Goal: Information Seeking & Learning: Learn about a topic

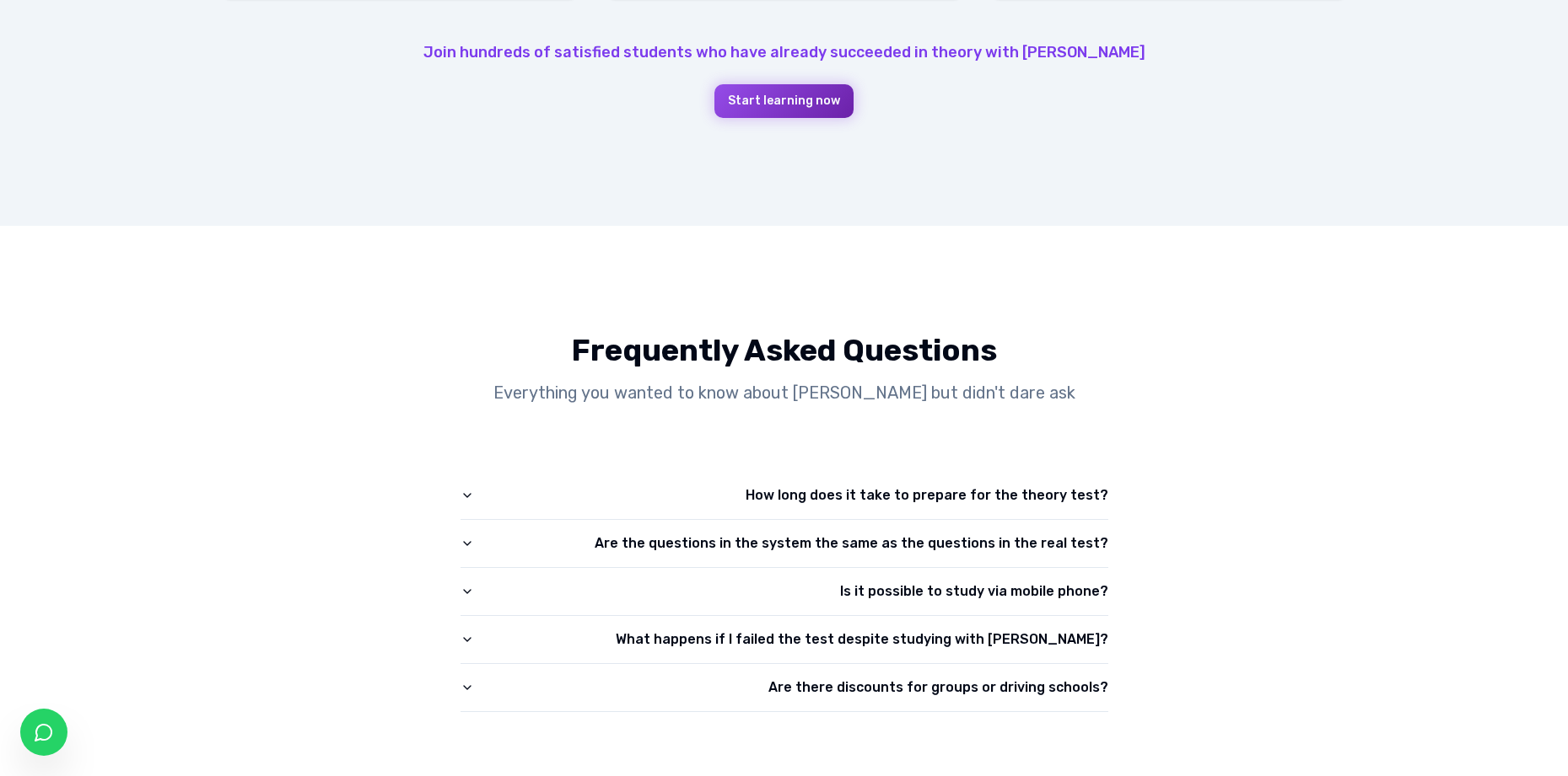
scroll to position [2131, 0]
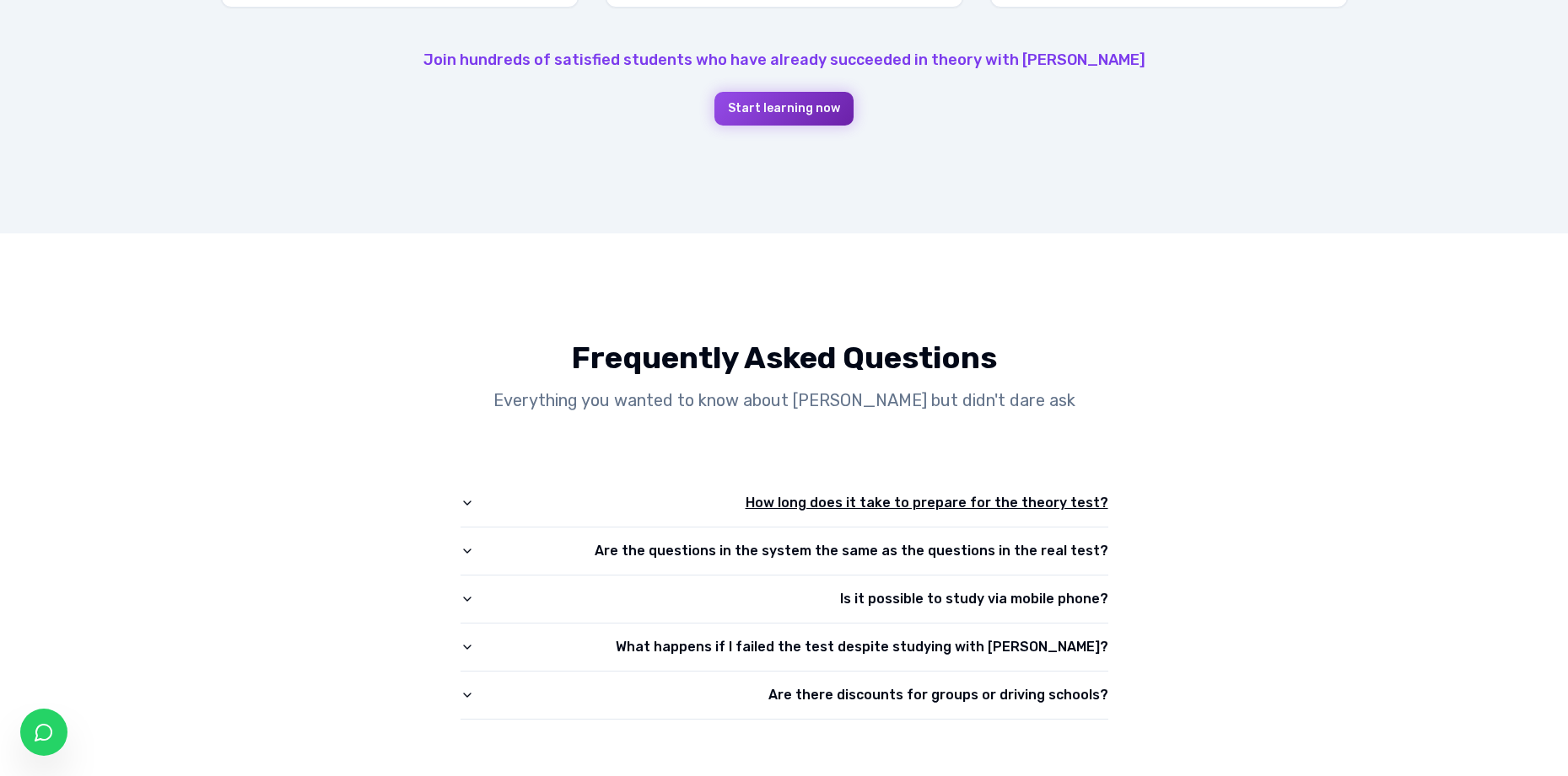
click at [467, 506] on icon "button" at bounding box center [467, 503] width 13 height 13
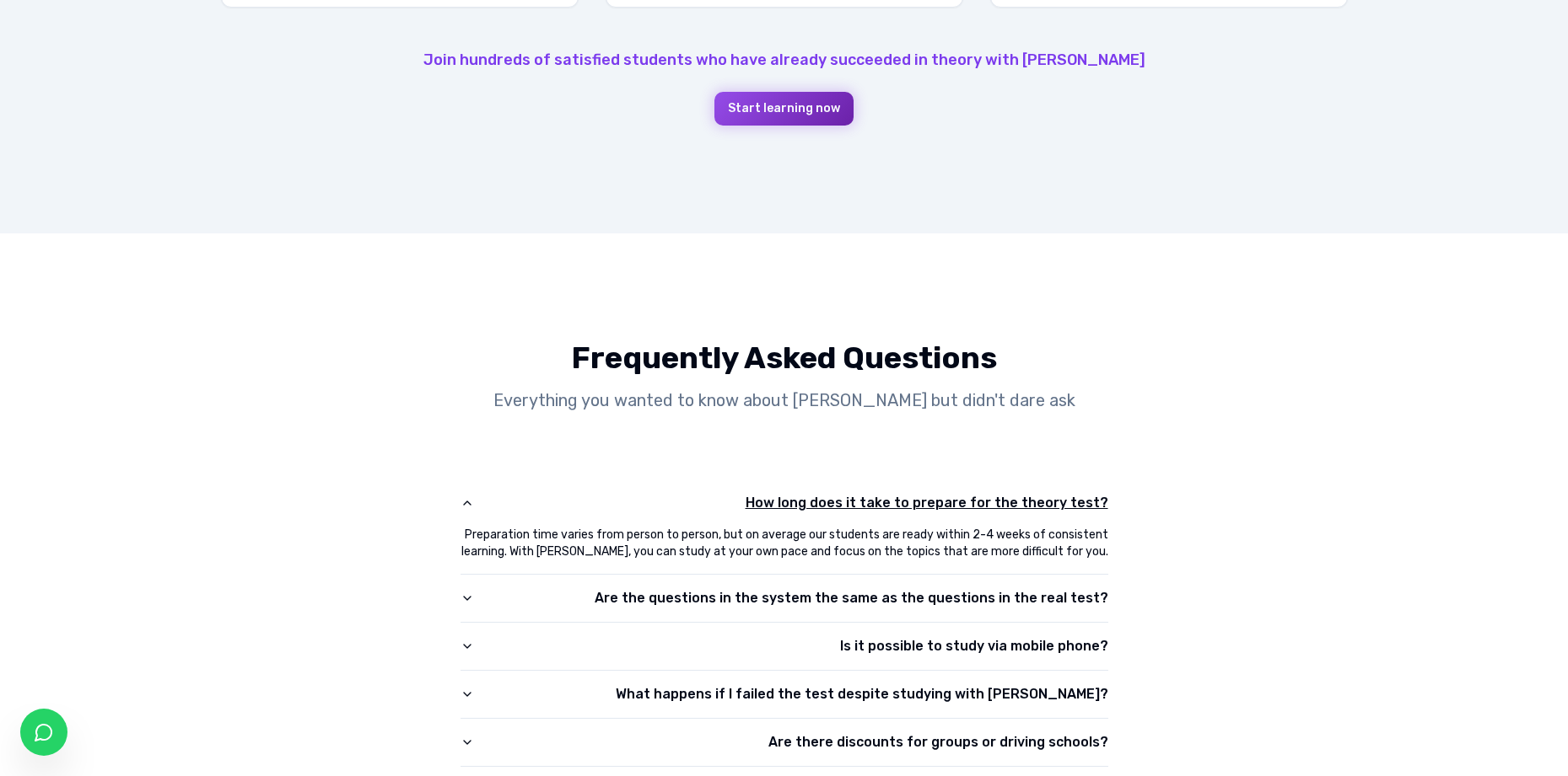
click at [468, 506] on icon "button" at bounding box center [467, 503] width 13 height 13
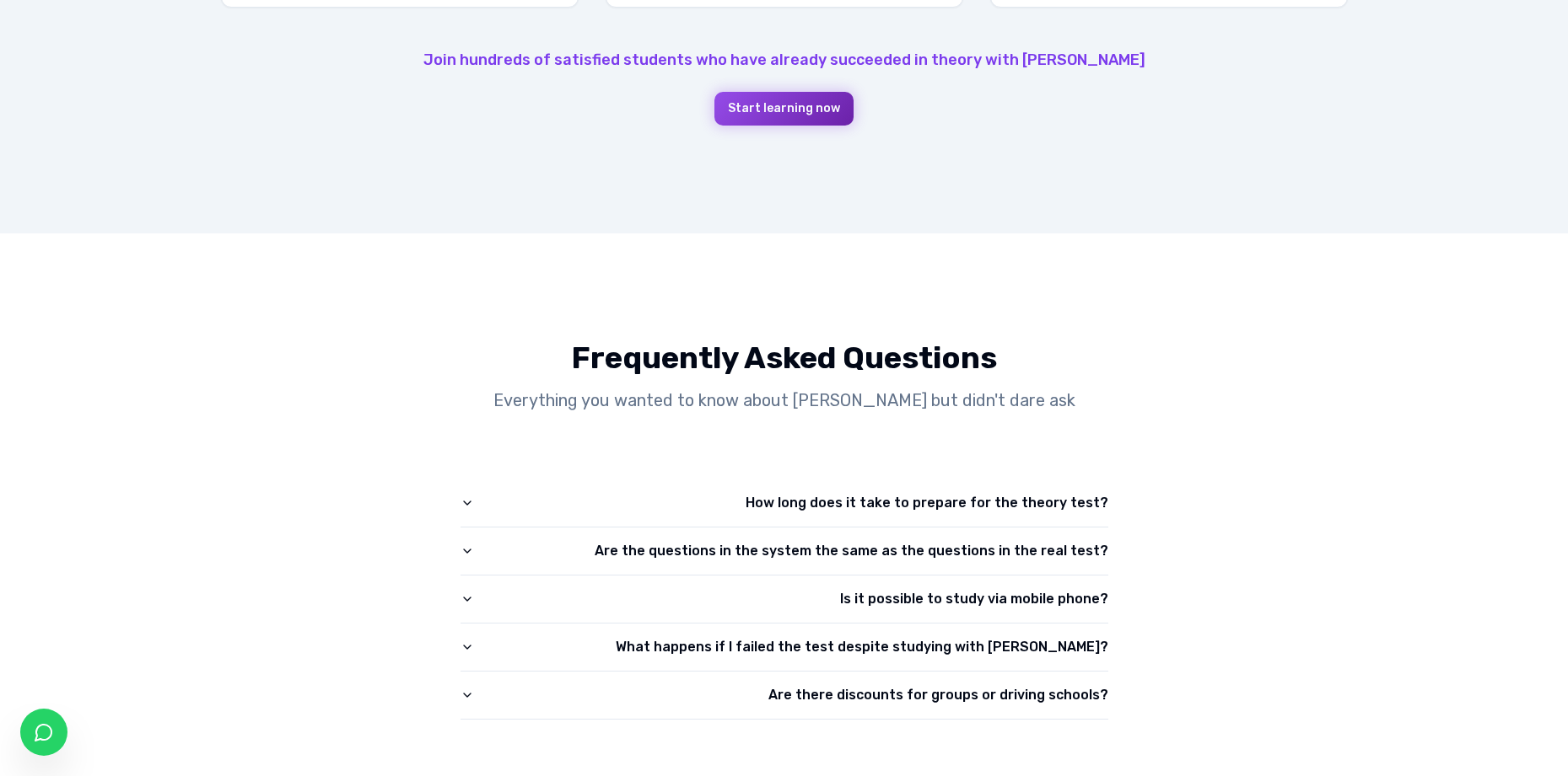
scroll to position [2001, 0]
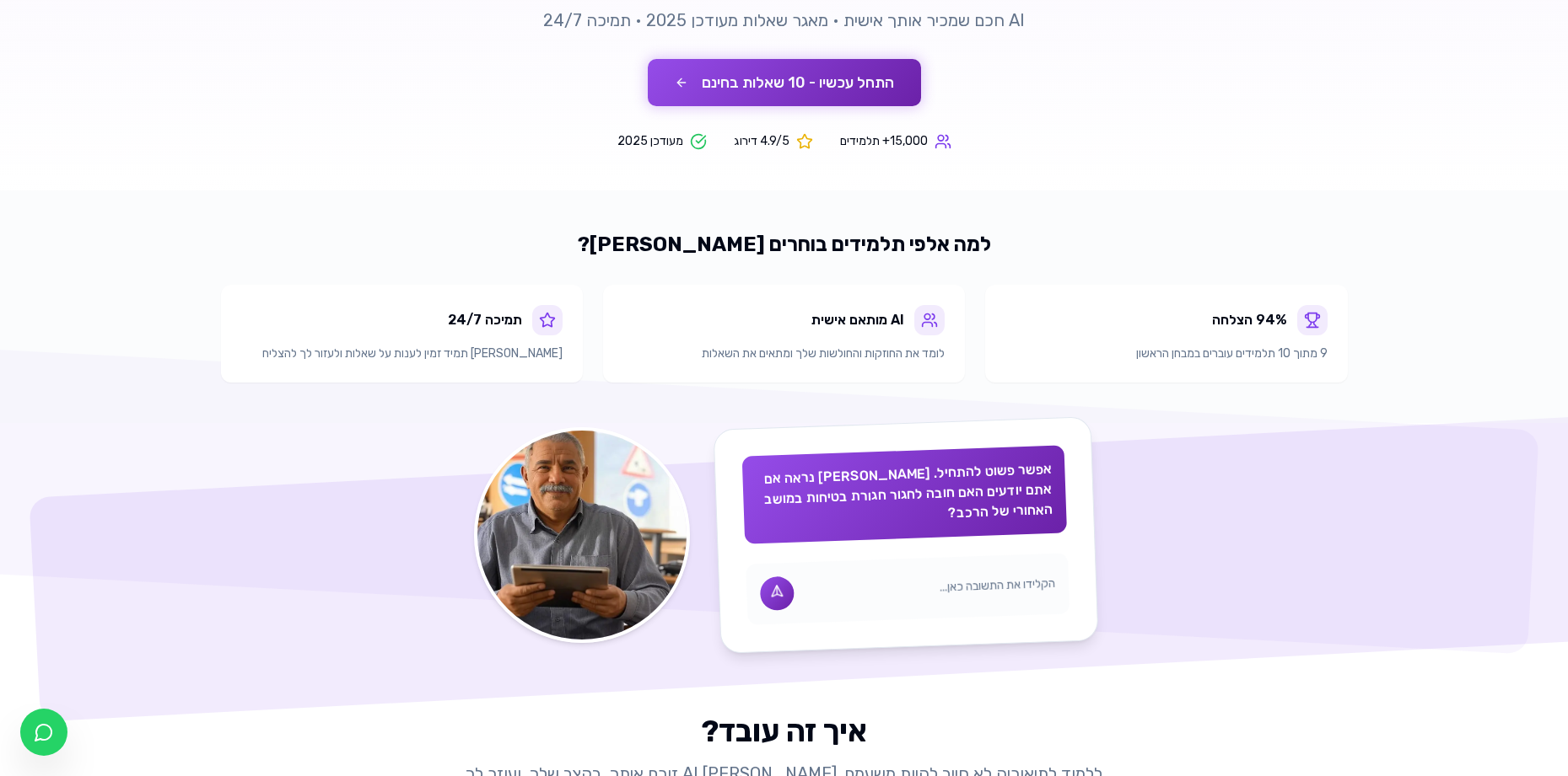
scroll to position [94, 0]
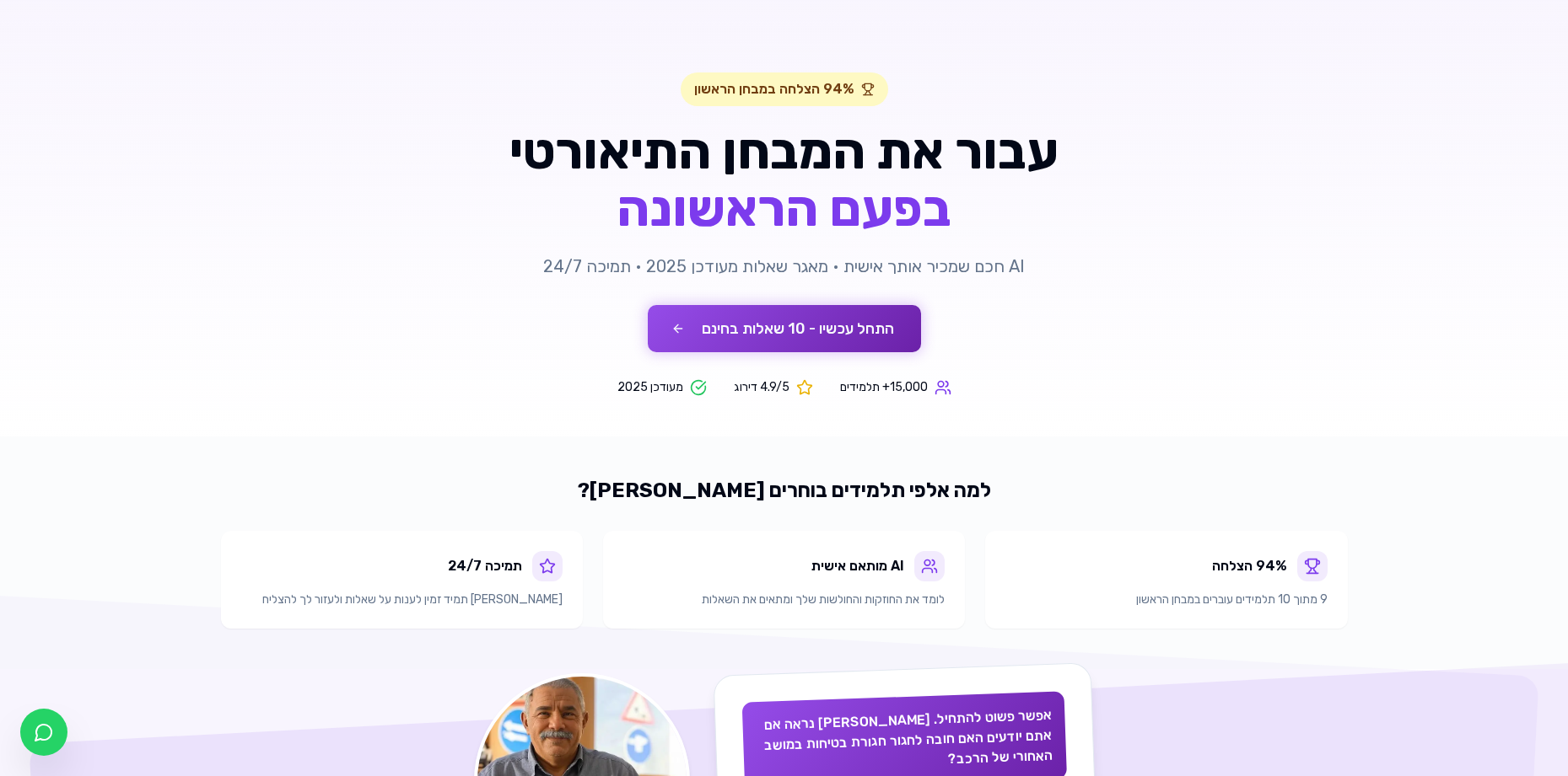
click at [861, 327] on button "התחל עכשיו - 10 שאלות בחינם" at bounding box center [784, 328] width 273 height 47
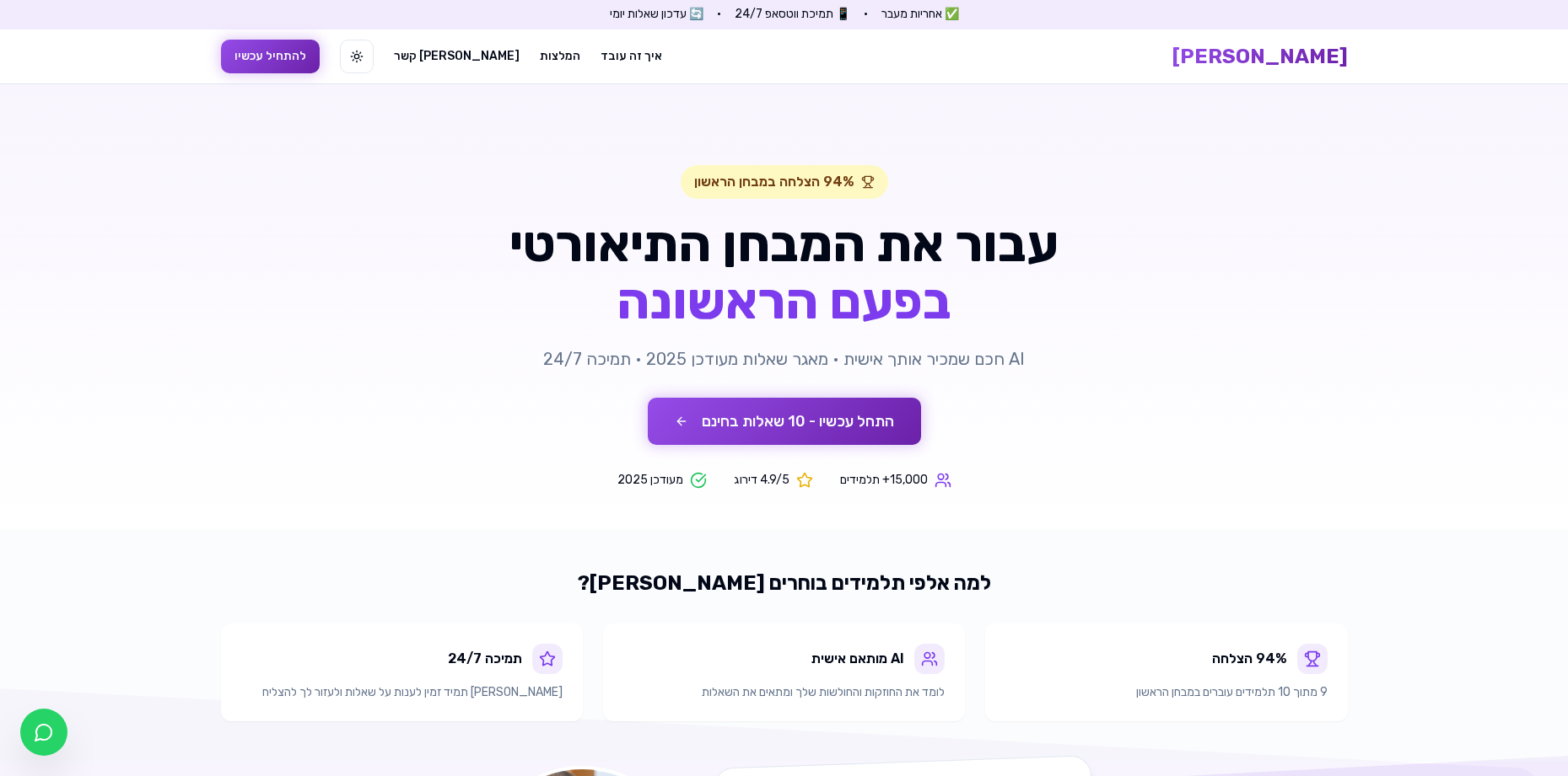
scroll to position [94, 0]
